Goal: Task Accomplishment & Management: Use online tool/utility

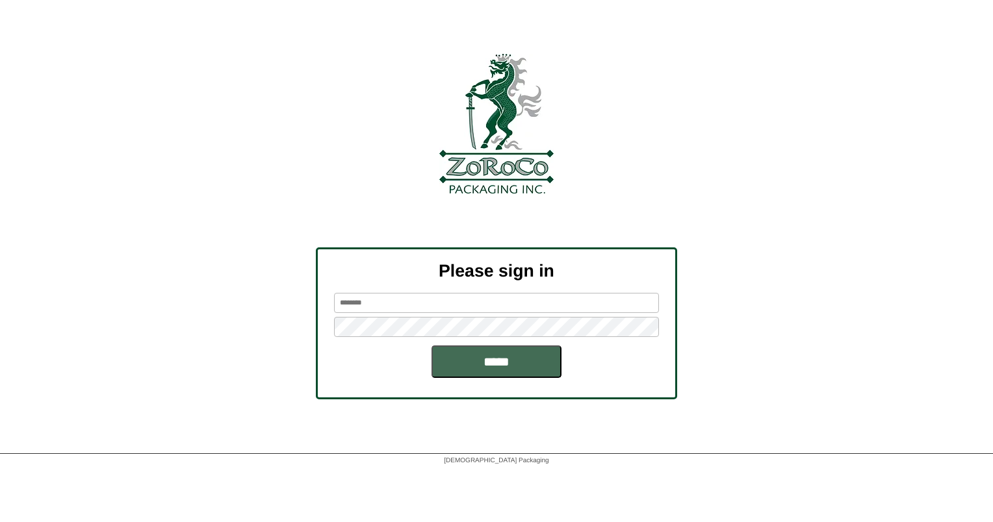
type input "******"
click at [535, 370] on input "*****" at bounding box center [496, 362] width 130 height 32
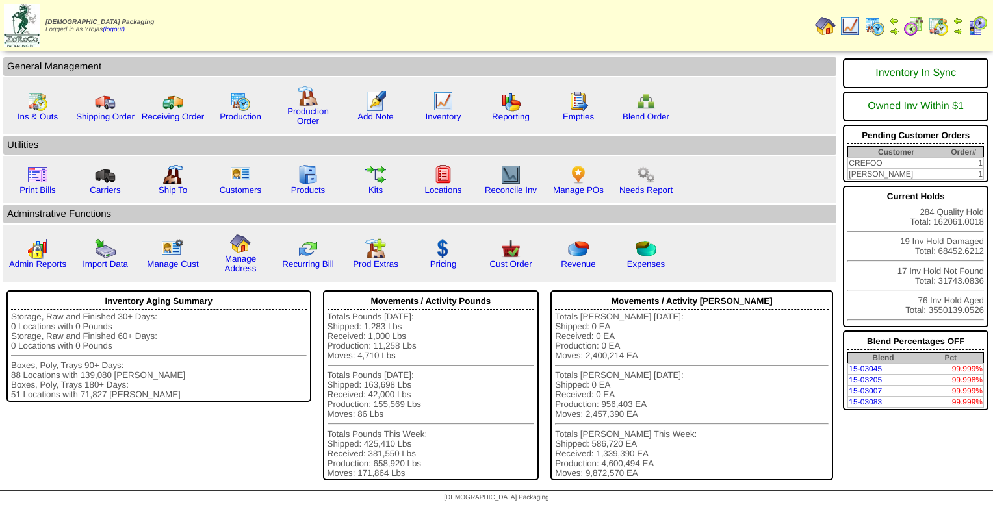
click at [876, 23] on img at bounding box center [874, 26] width 21 height 21
